Goal: Check status: Check status

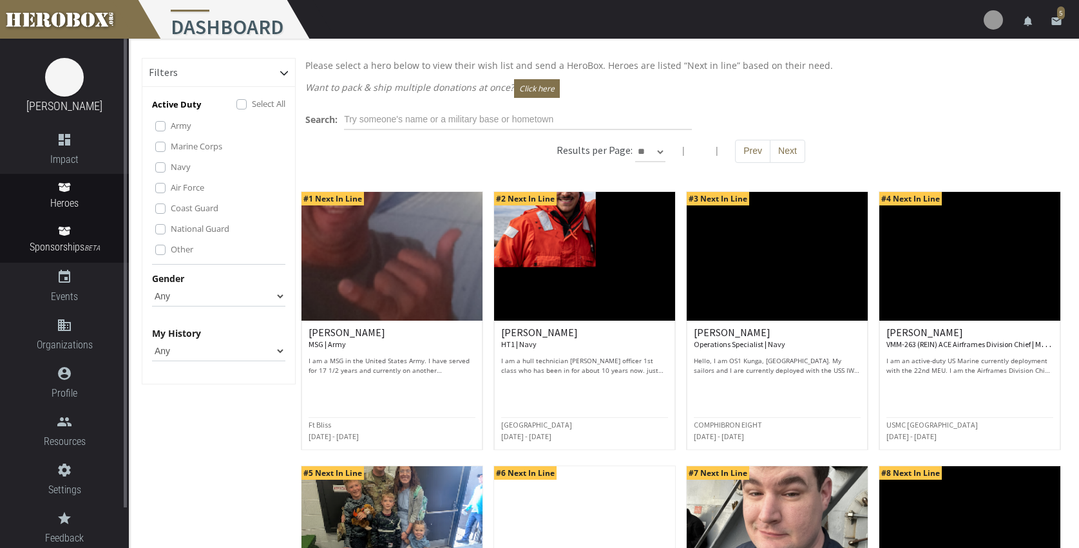
click at [64, 234] on icon at bounding box center [64, 231] width 12 height 9
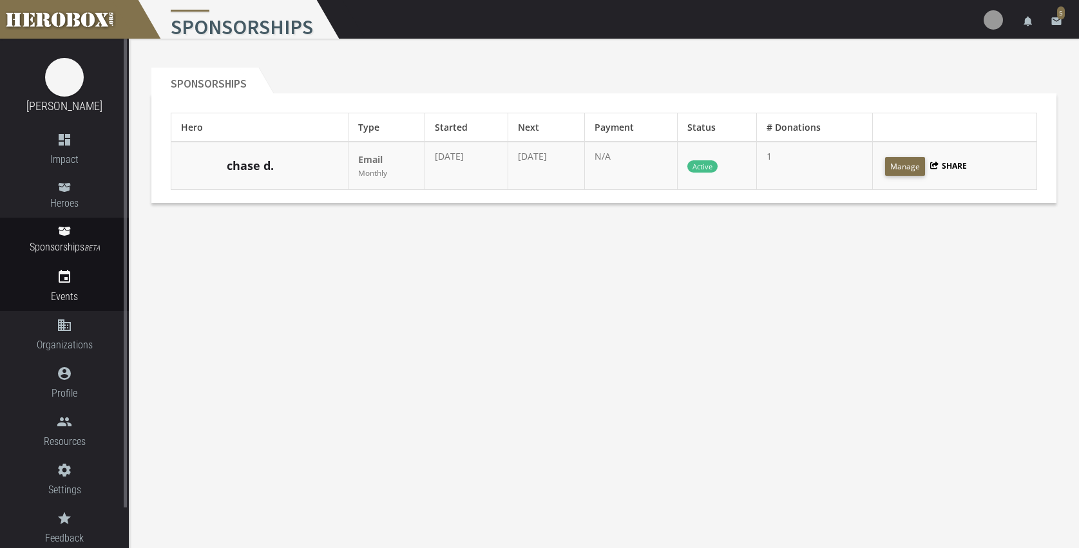
click at [62, 278] on icon "event" at bounding box center [64, 276] width 129 height 15
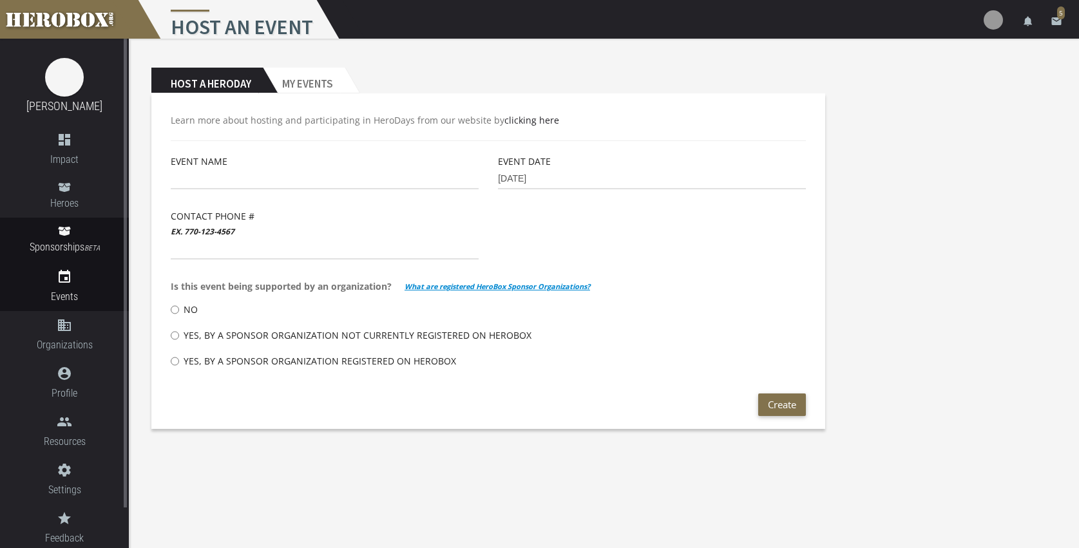
click at [61, 231] on icon at bounding box center [64, 231] width 13 height 10
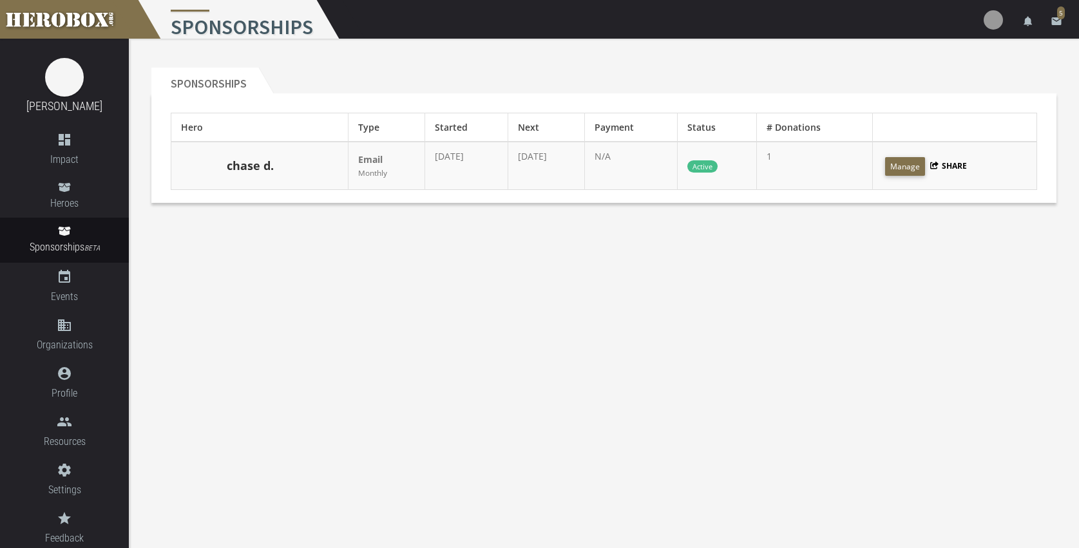
click at [262, 171] on link "chase d." at bounding box center [250, 166] width 47 height 17
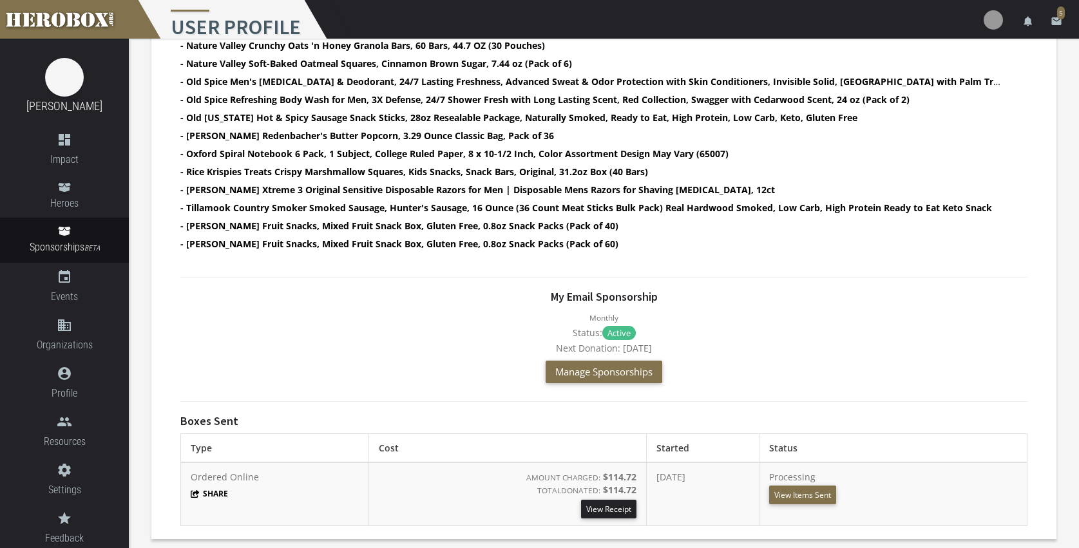
scroll to position [657, 0]
click at [826, 497] on button "View Items Sent" at bounding box center [802, 495] width 67 height 19
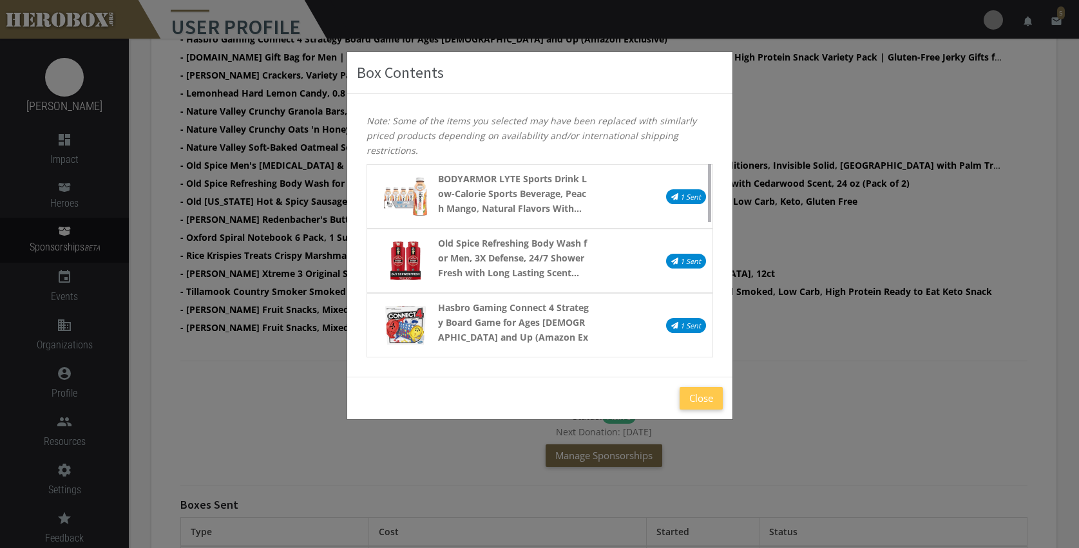
scroll to position [572, 0]
click at [698, 401] on button "Close" at bounding box center [700, 398] width 43 height 23
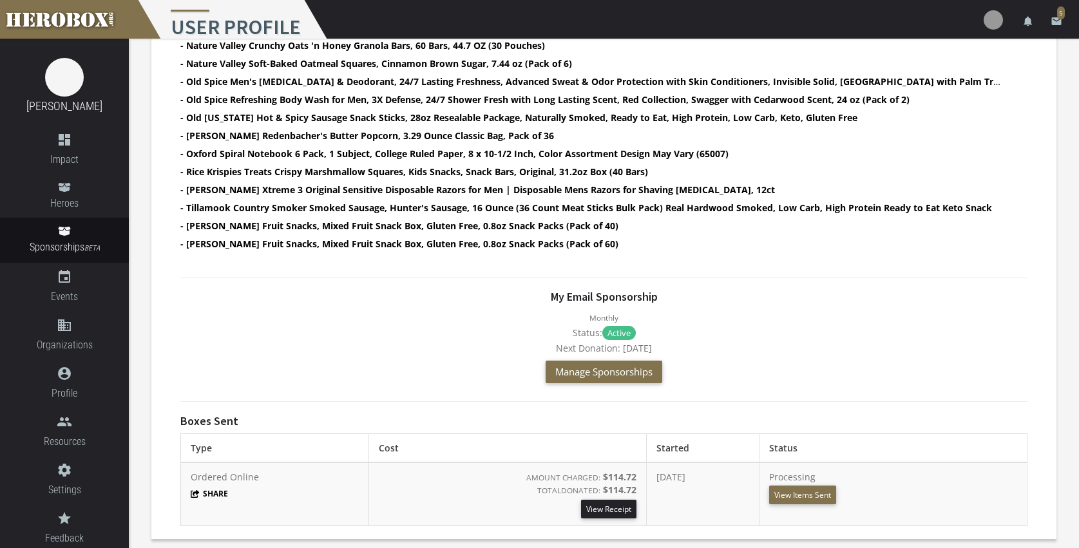
scroll to position [657, 0]
click at [581, 507] on link "View Receipt" at bounding box center [608, 509] width 55 height 19
click at [811, 496] on button "View Items Sent" at bounding box center [802, 495] width 67 height 19
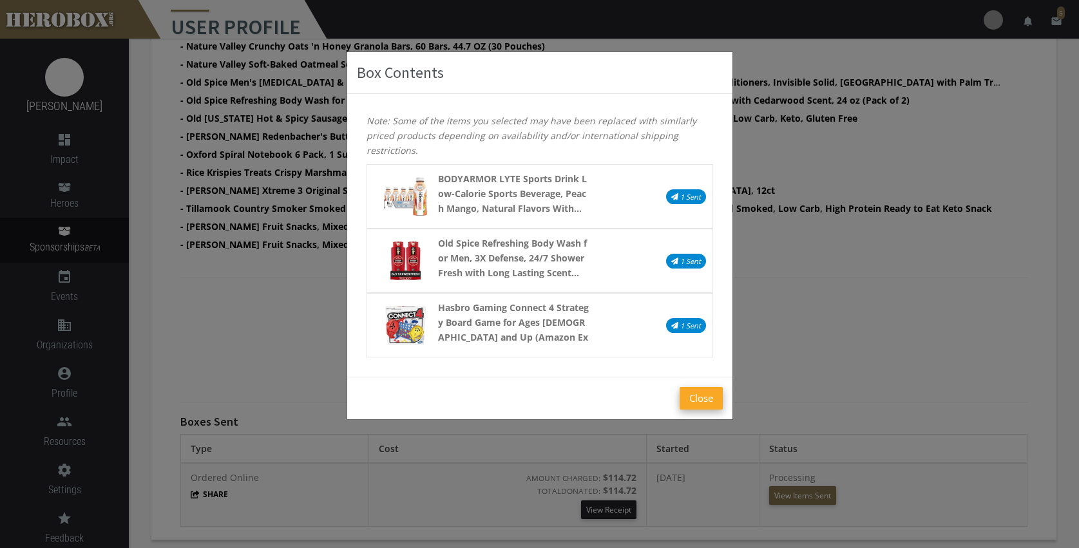
click at [703, 394] on button "Close" at bounding box center [700, 398] width 43 height 23
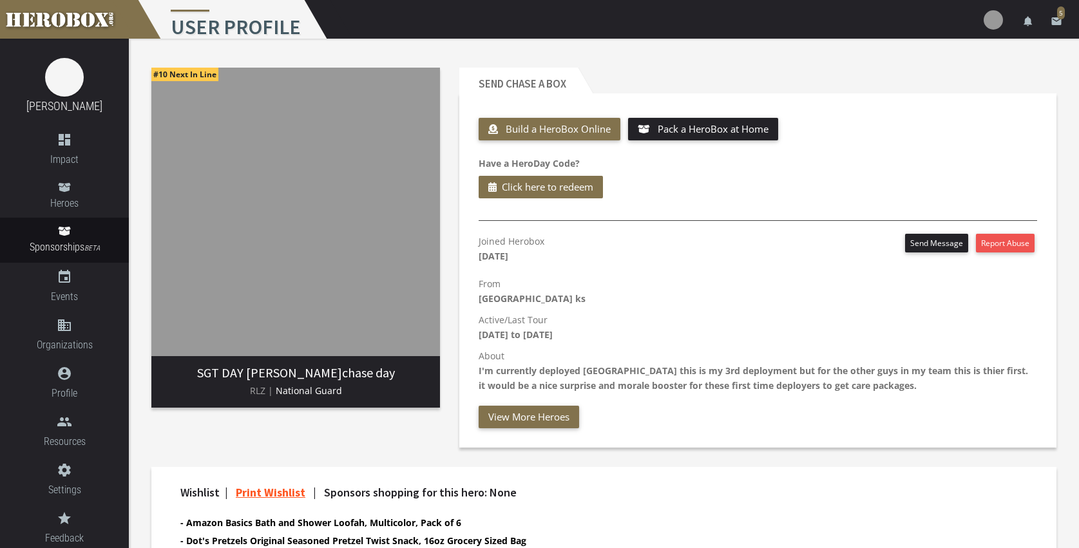
scroll to position [0, 0]
click at [1056, 17] on icon "email" at bounding box center [1056, 21] width 12 height 12
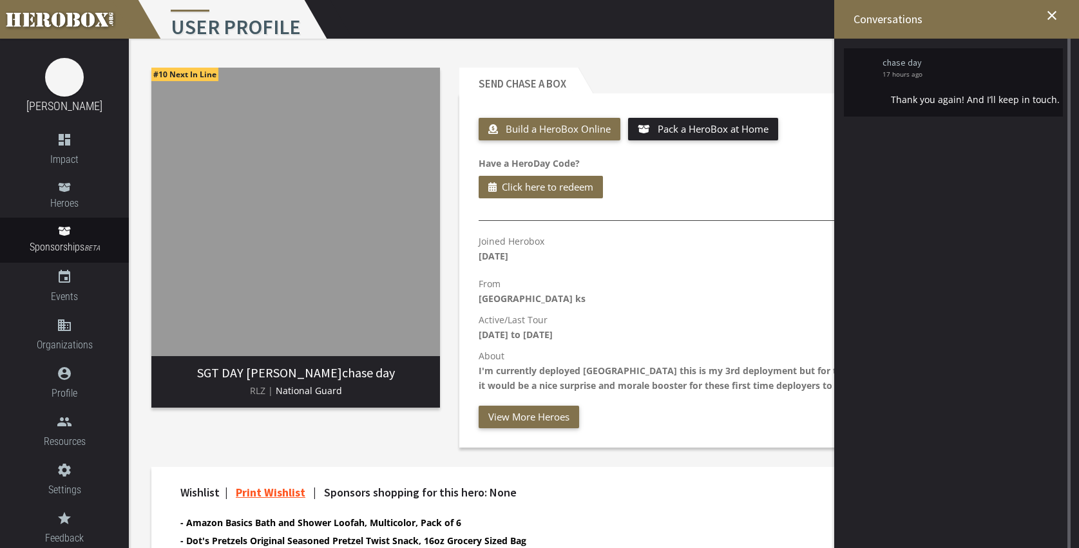
click at [898, 61] on link "chase day" at bounding box center [965, 63] width 167 height 10
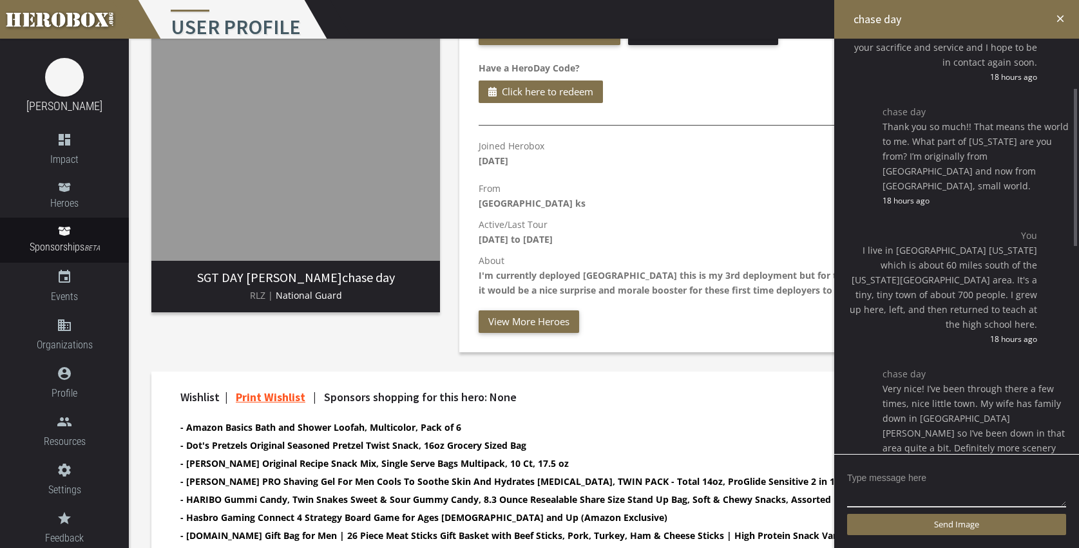
scroll to position [147, 0]
